Goal: Information Seeking & Learning: Learn about a topic

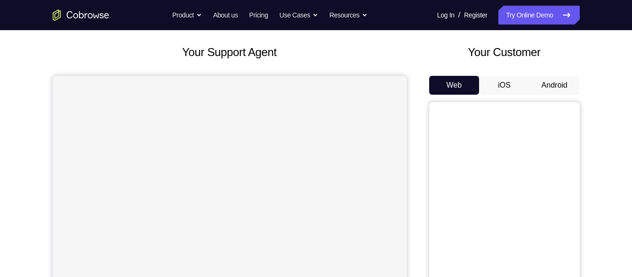
scroll to position [46, 0]
click at [555, 82] on button "Android" at bounding box center [555, 86] width 50 height 19
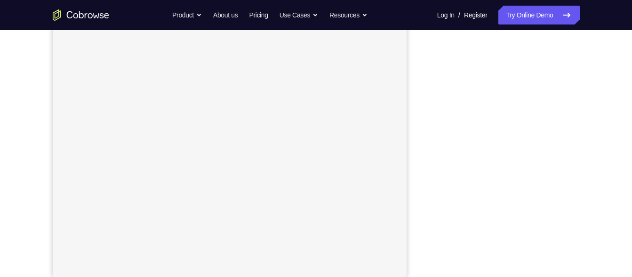
scroll to position [134, 0]
